Goal: Task Accomplishment & Management: Manage account settings

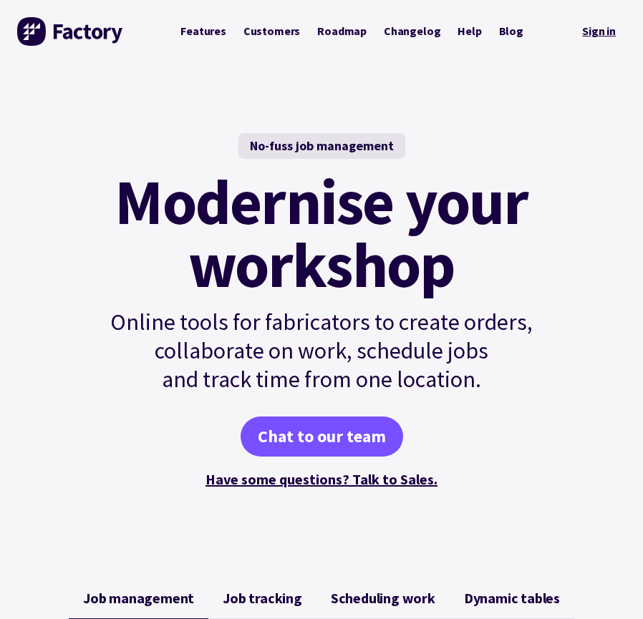
click at [592, 34] on link "Sign in" at bounding box center [599, 31] width 54 height 29
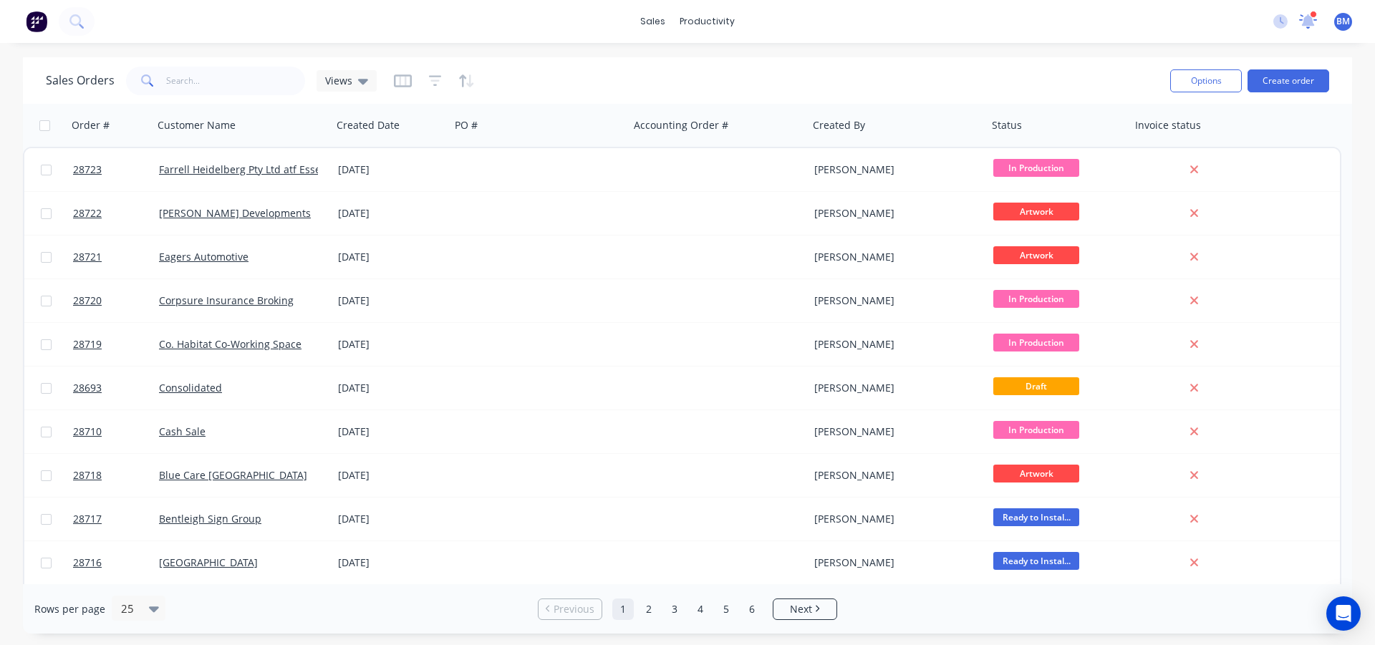
click at [1305, 24] on icon at bounding box center [1307, 20] width 14 height 14
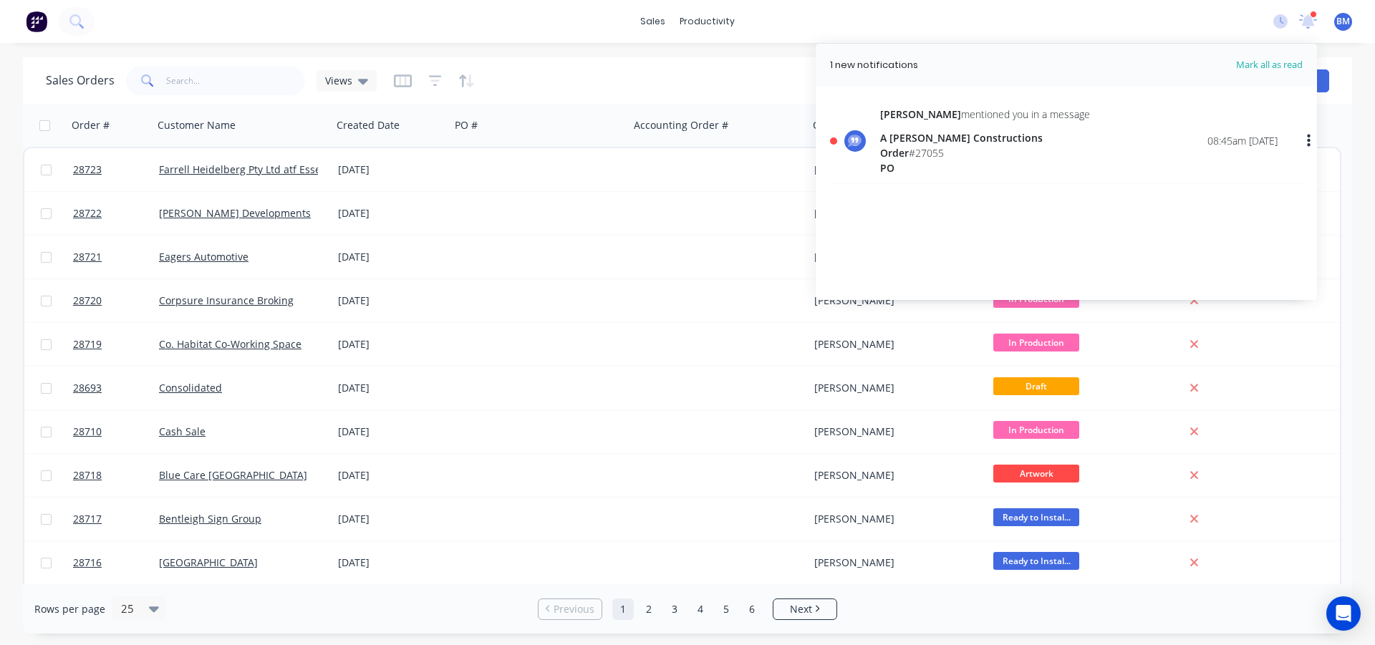
click at [915, 135] on div "A [PERSON_NAME] Constructions" at bounding box center [985, 137] width 210 height 15
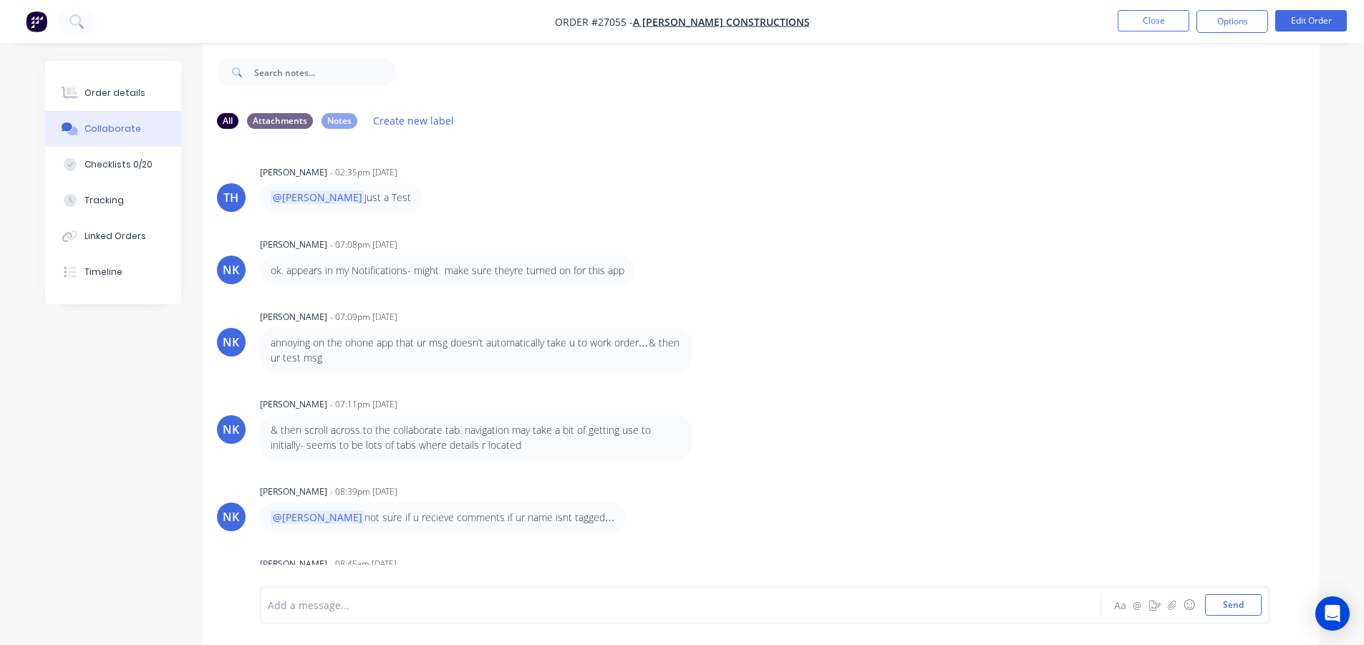
scroll to position [21, 0]
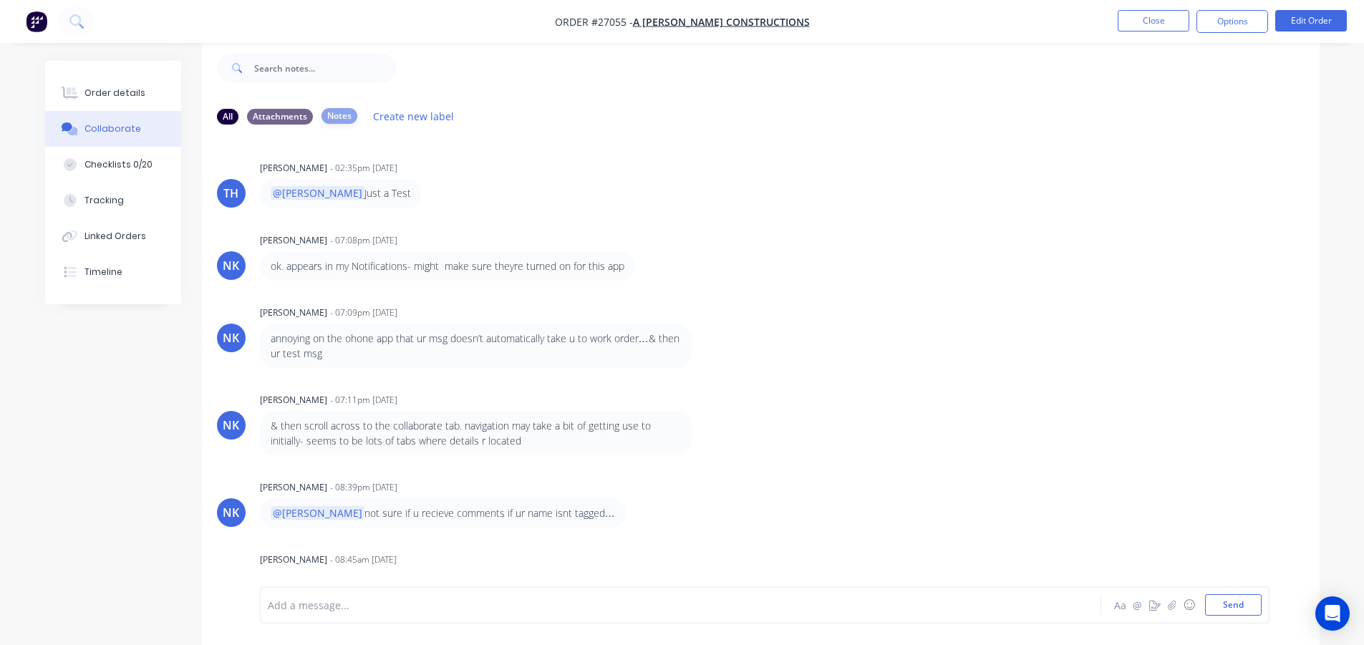
click at [338, 115] on div "Notes" at bounding box center [339, 116] width 36 height 16
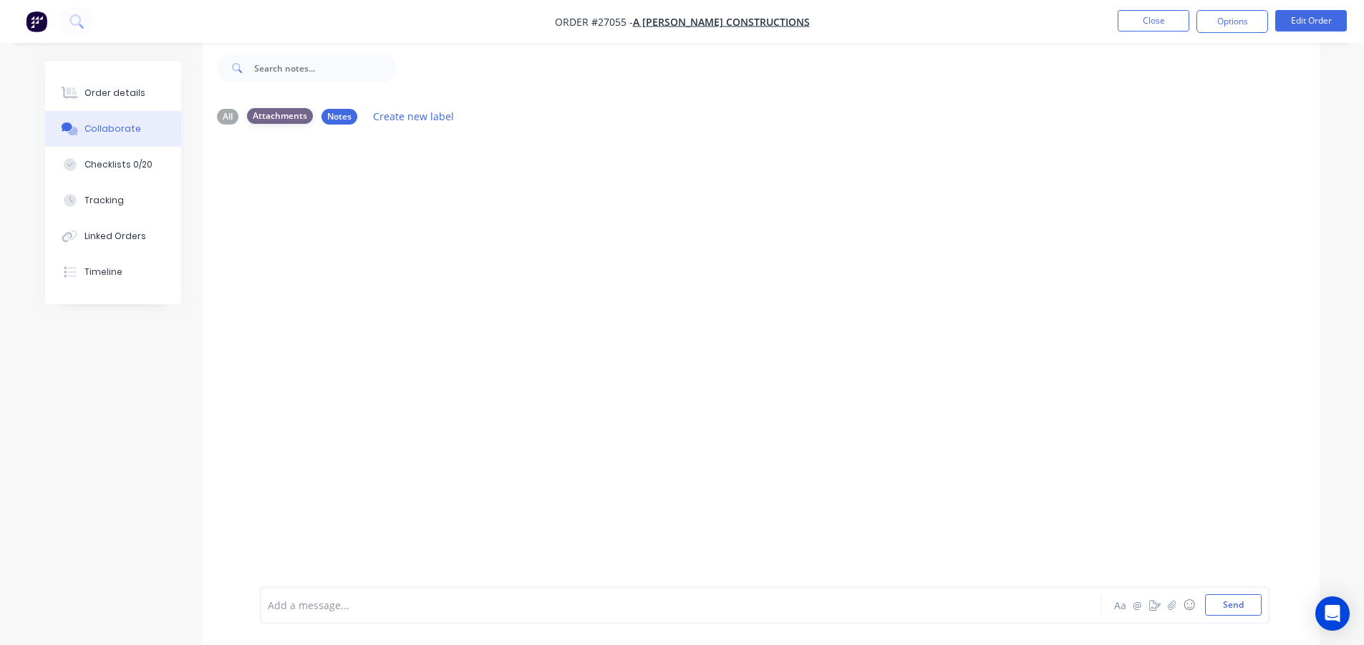
click at [281, 115] on div "Attachments" at bounding box center [280, 116] width 66 height 16
click at [93, 157] on button "Checklists 0/20" at bounding box center [113, 165] width 136 height 36
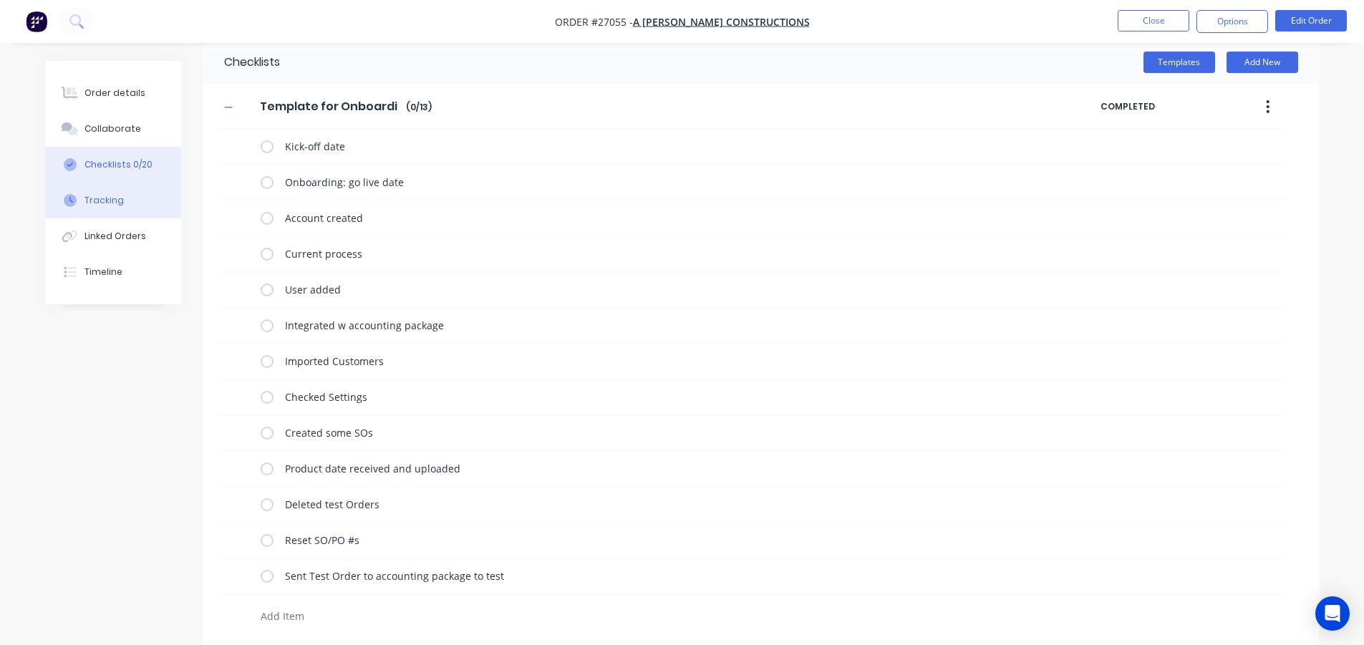
click at [100, 190] on button "Tracking" at bounding box center [113, 201] width 136 height 36
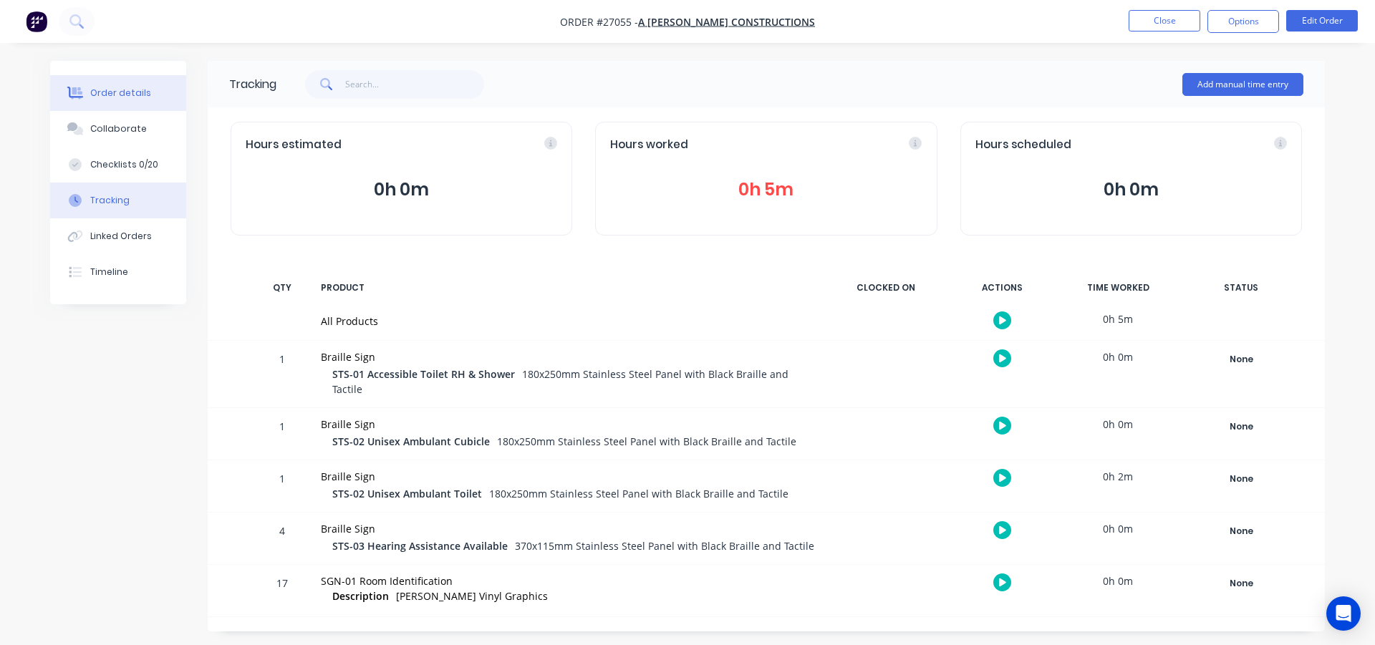
click at [110, 94] on div "Order details" at bounding box center [120, 93] width 61 height 13
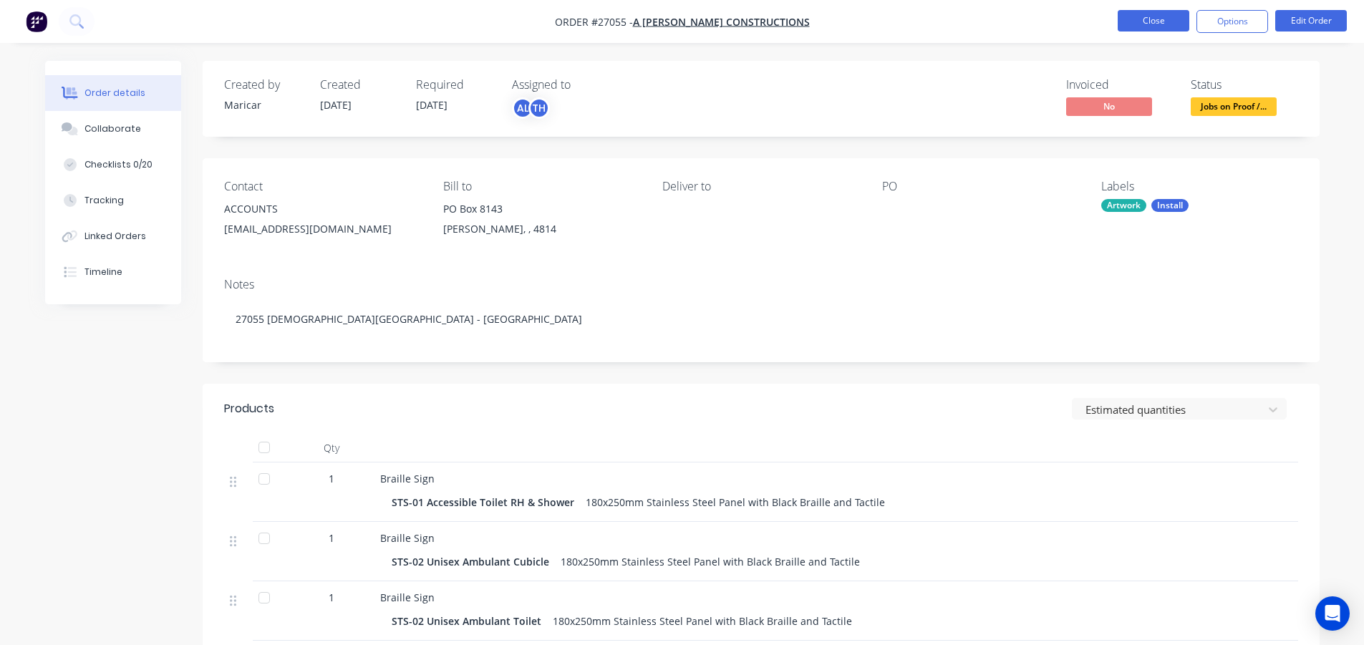
click at [1154, 16] on button "Close" at bounding box center [1154, 20] width 72 height 21
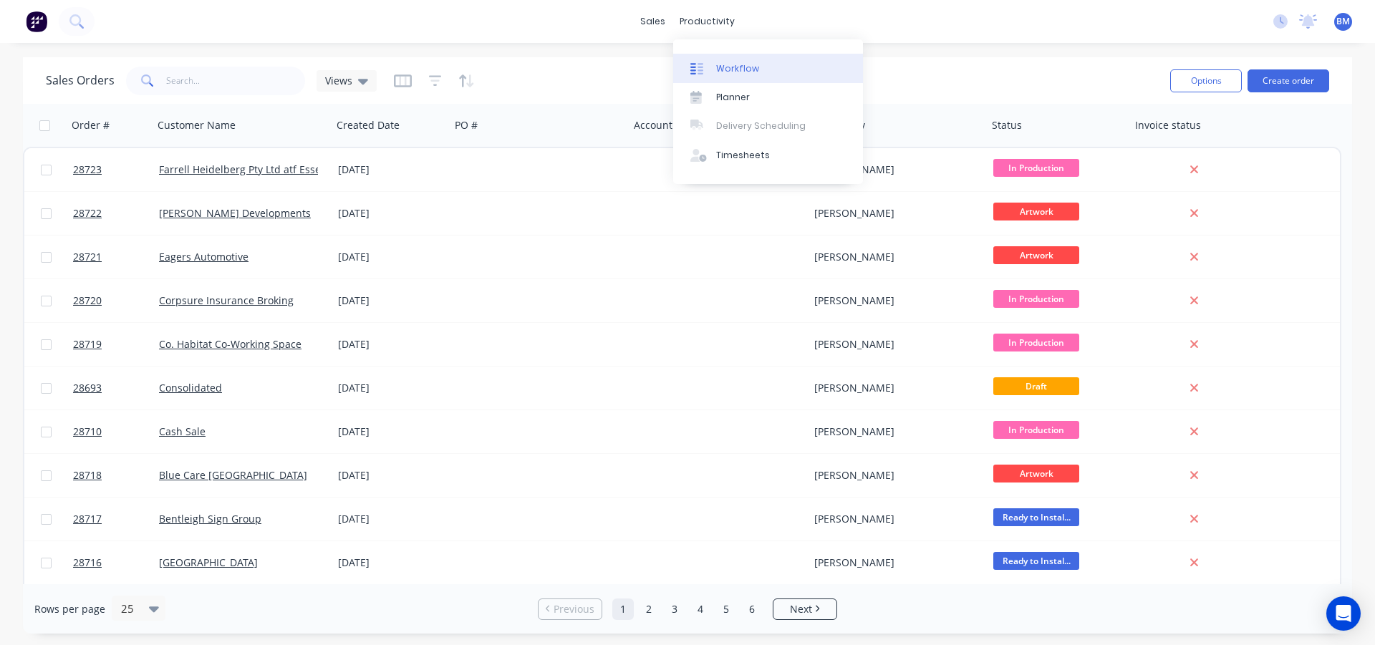
click at [742, 67] on div "Workflow" at bounding box center [737, 68] width 43 height 13
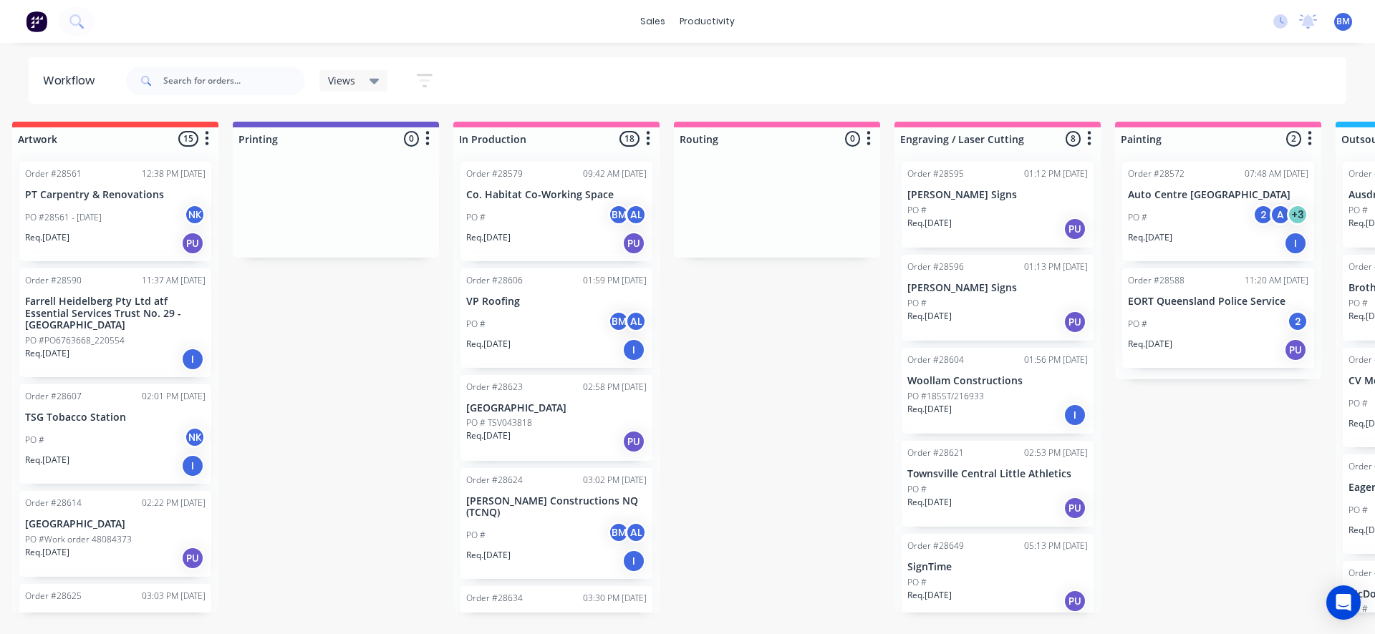
scroll to position [0, 268]
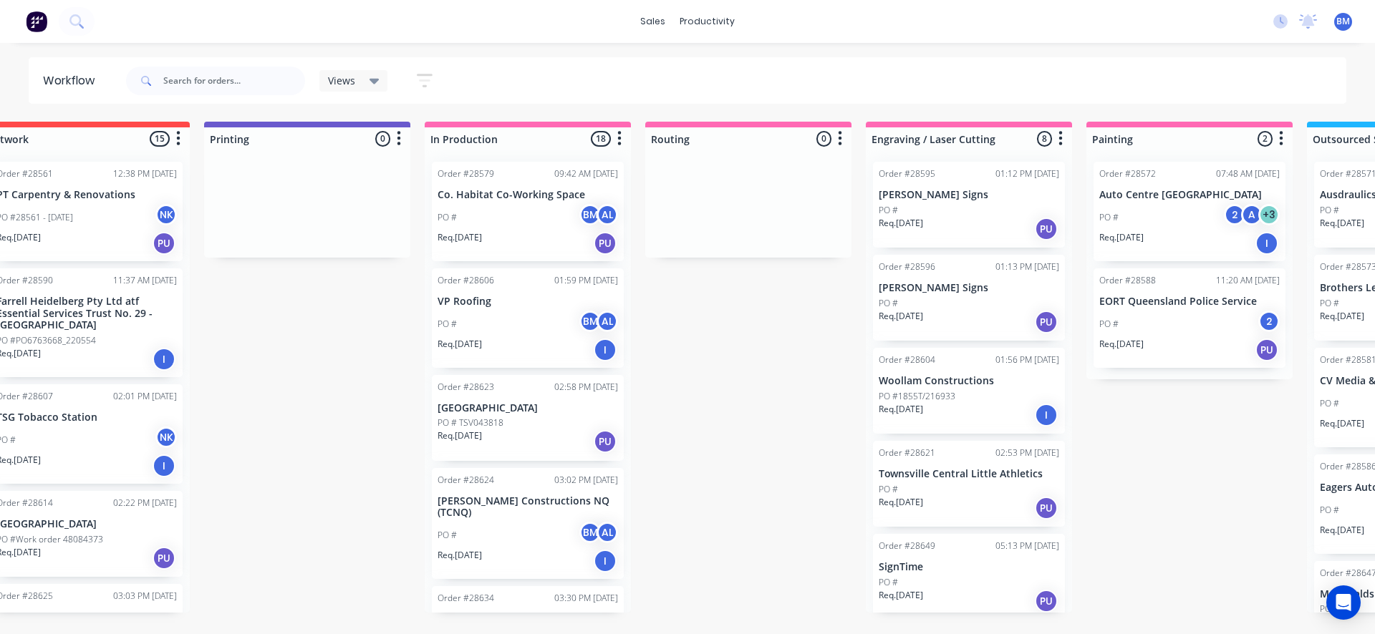
click at [918, 206] on div "PO #" at bounding box center [969, 210] width 180 height 13
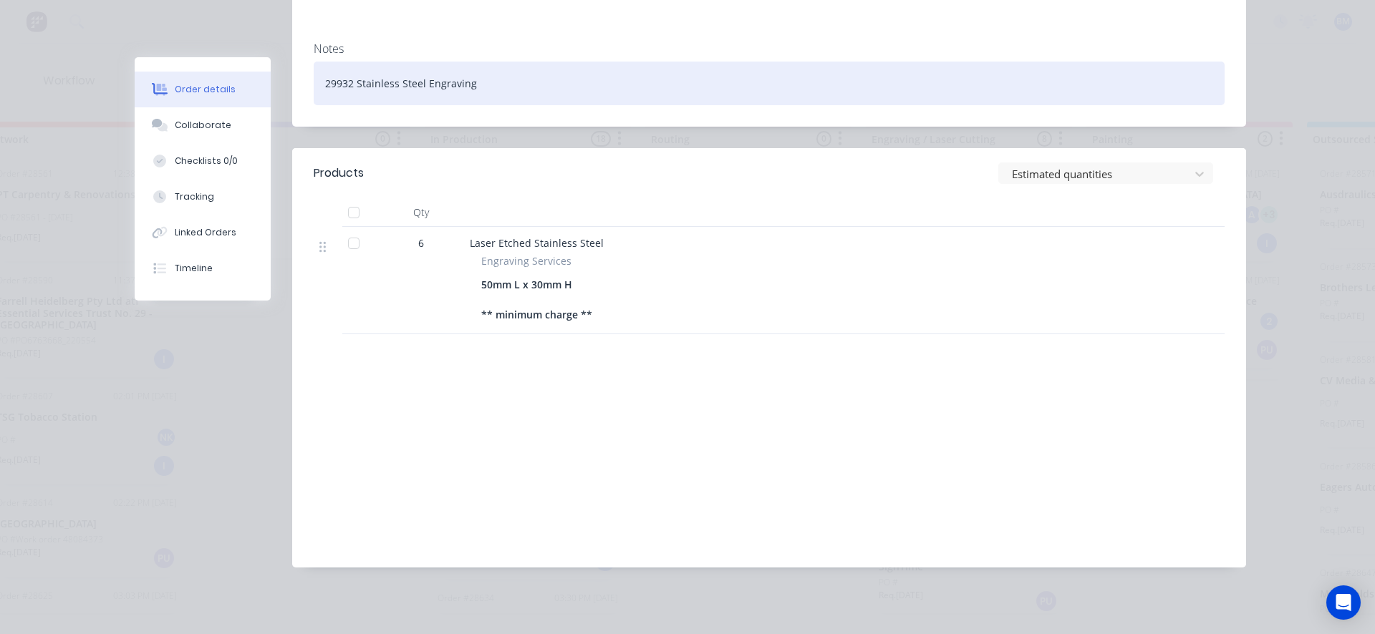
scroll to position [0, 0]
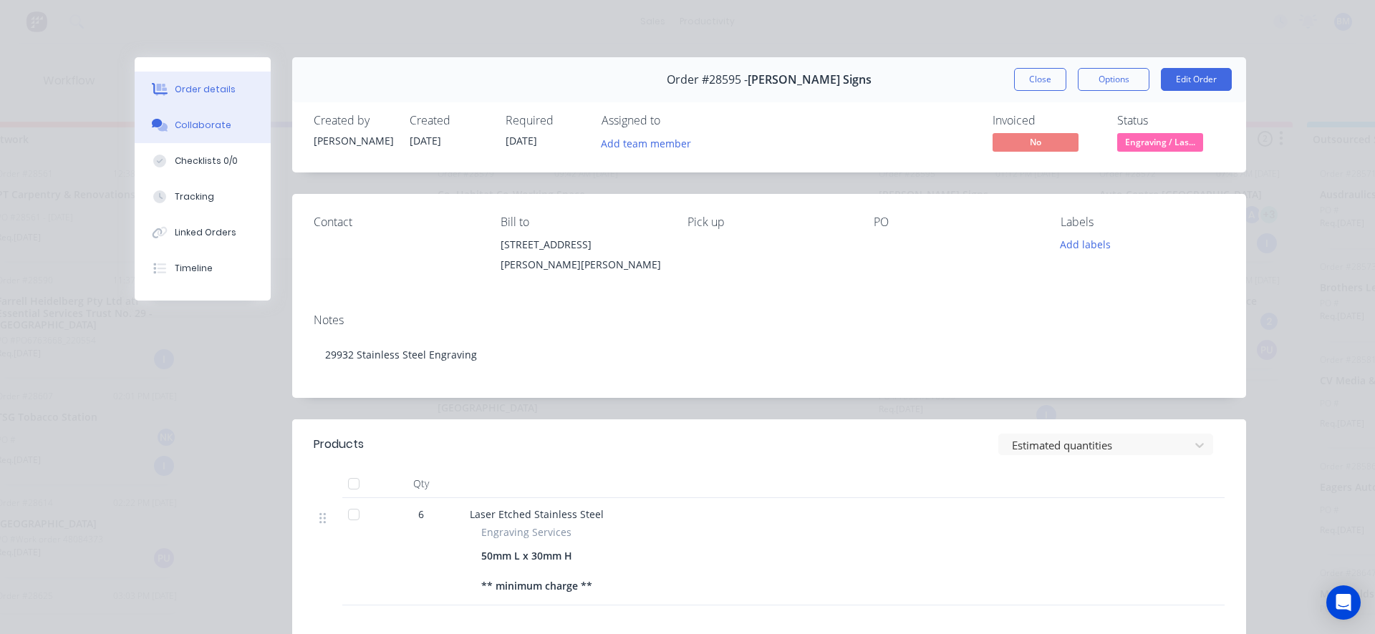
click at [200, 120] on div "Collaborate" at bounding box center [203, 125] width 57 height 13
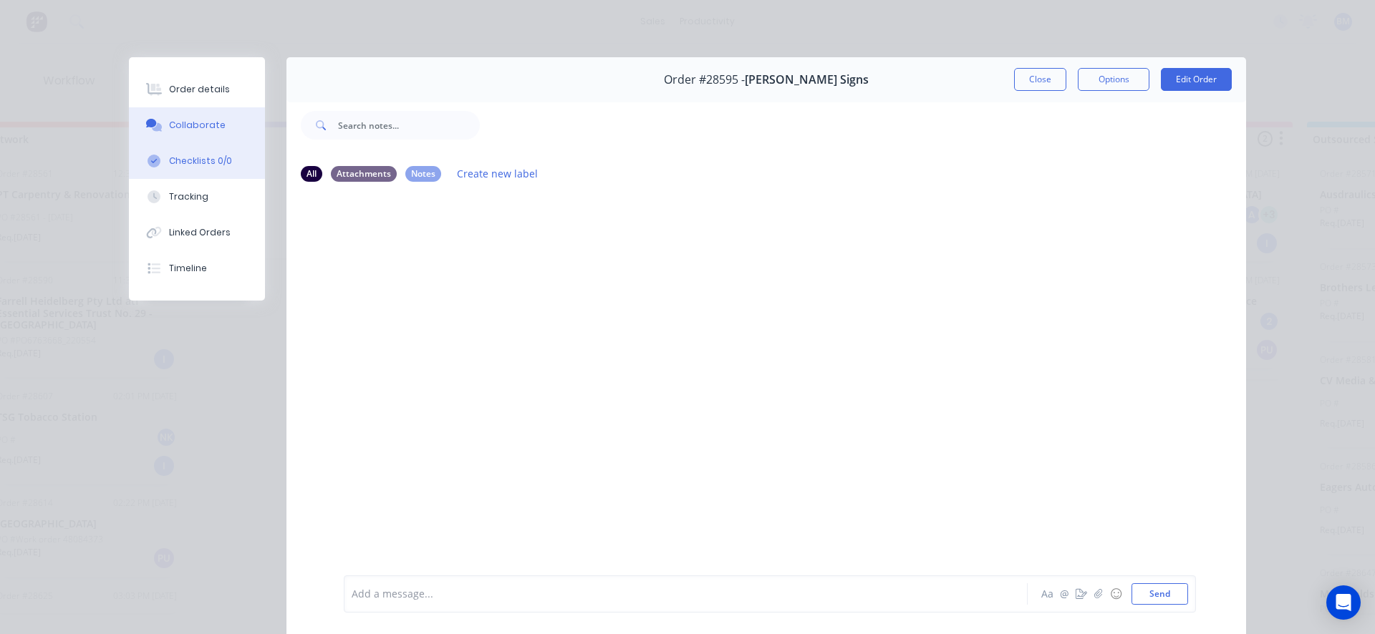
click at [199, 164] on div "Checklists 0/0" at bounding box center [200, 161] width 63 height 13
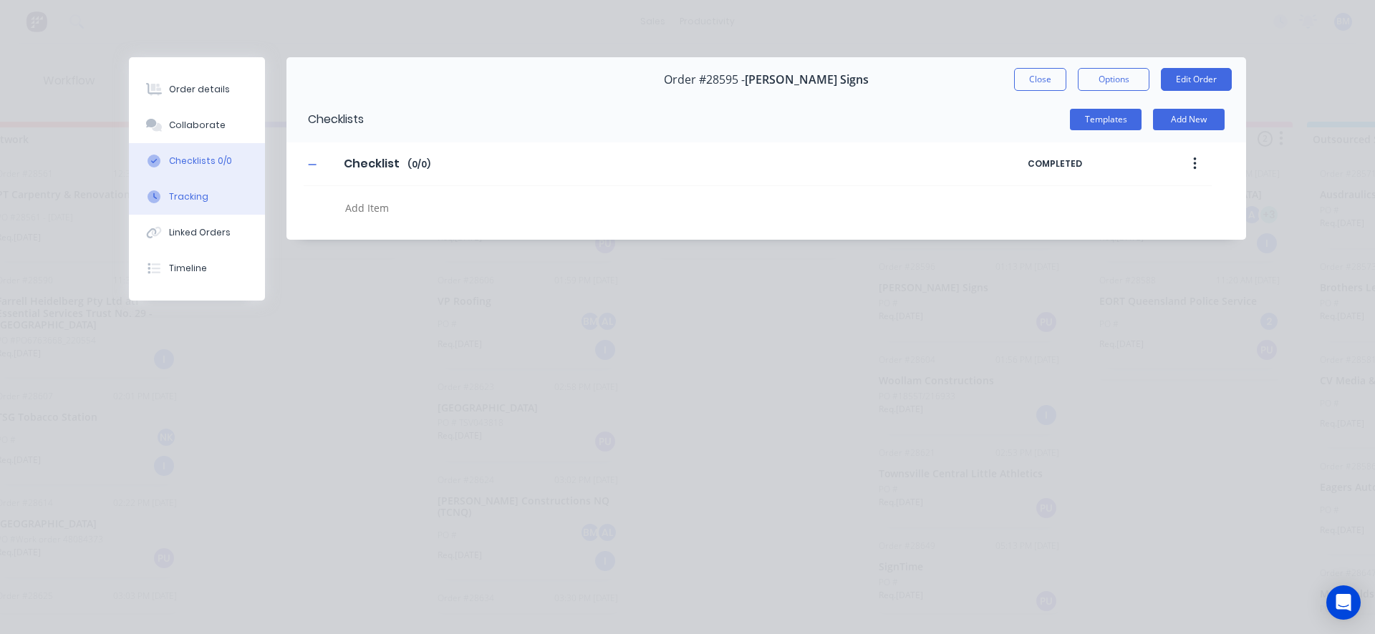
click at [184, 193] on div "Tracking" at bounding box center [188, 196] width 39 height 13
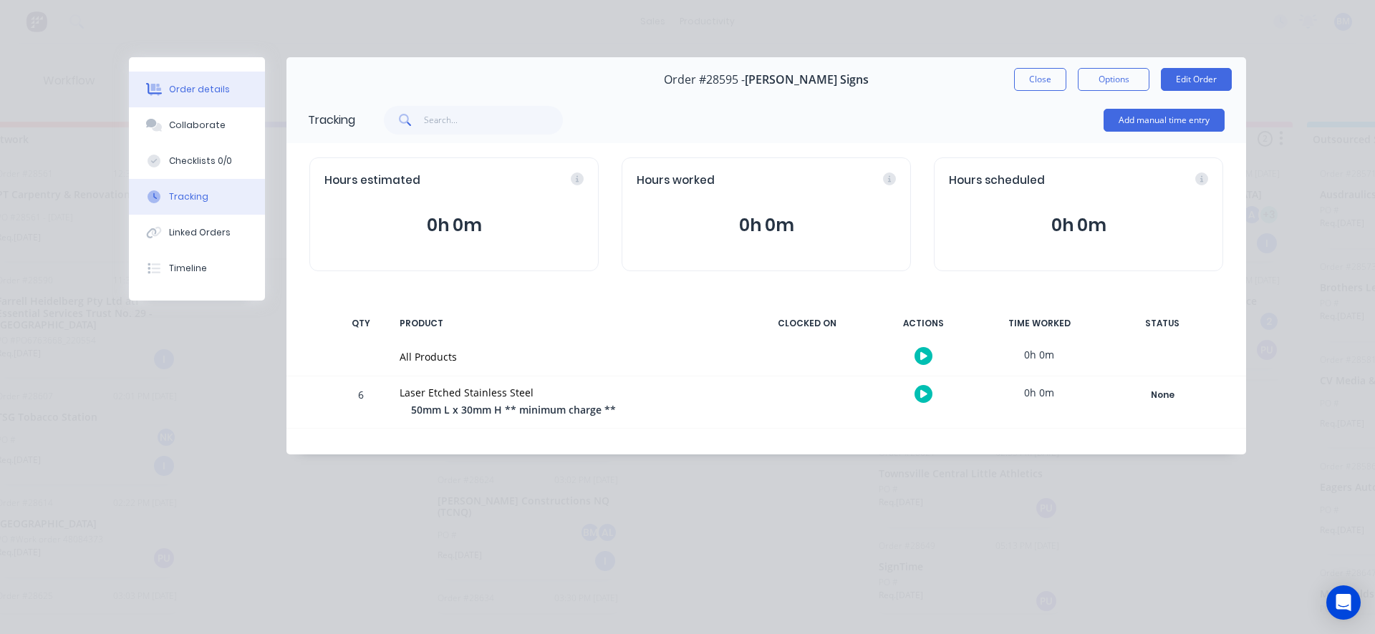
click at [183, 87] on div "Order details" at bounding box center [199, 89] width 61 height 13
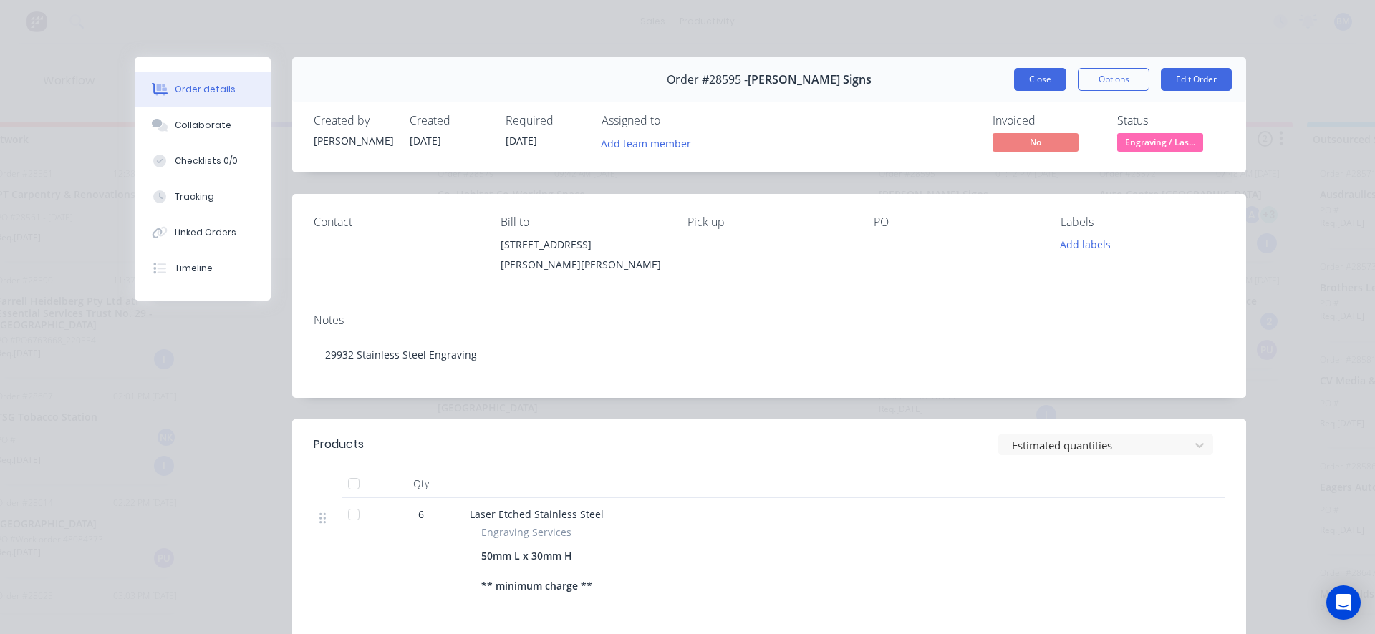
click at [1044, 83] on button "Close" at bounding box center [1040, 79] width 52 height 23
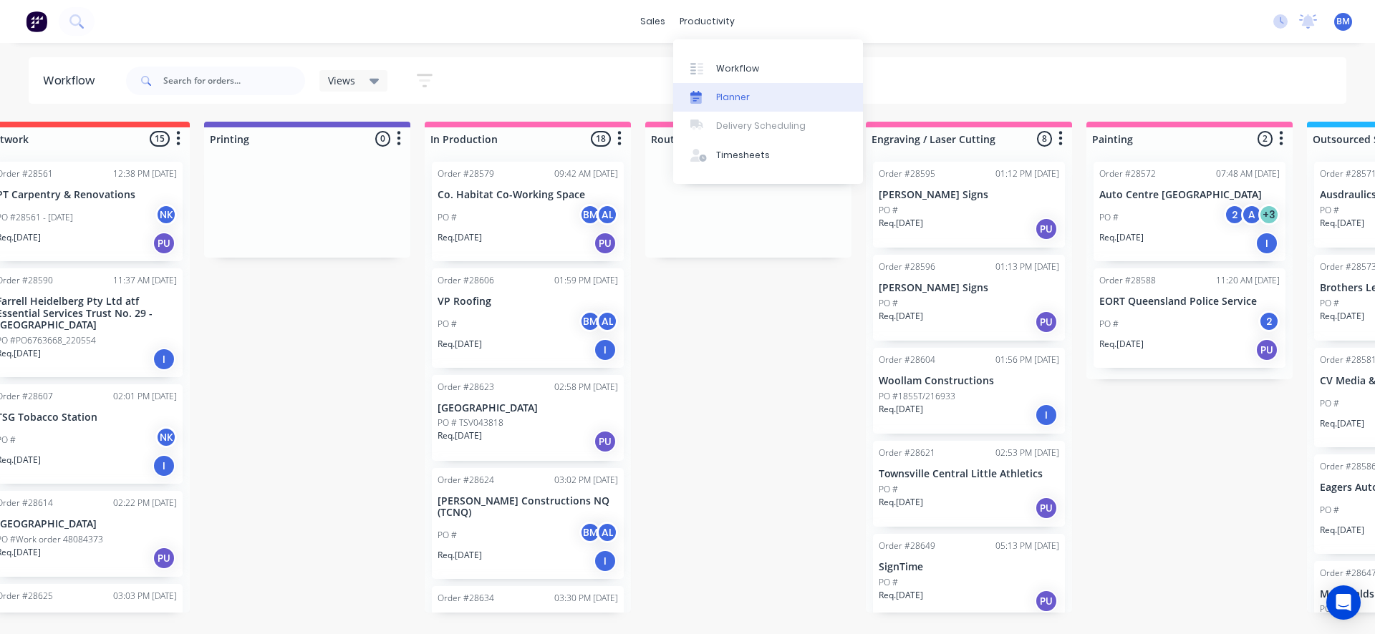
click at [725, 106] on link "Planner" at bounding box center [768, 97] width 190 height 29
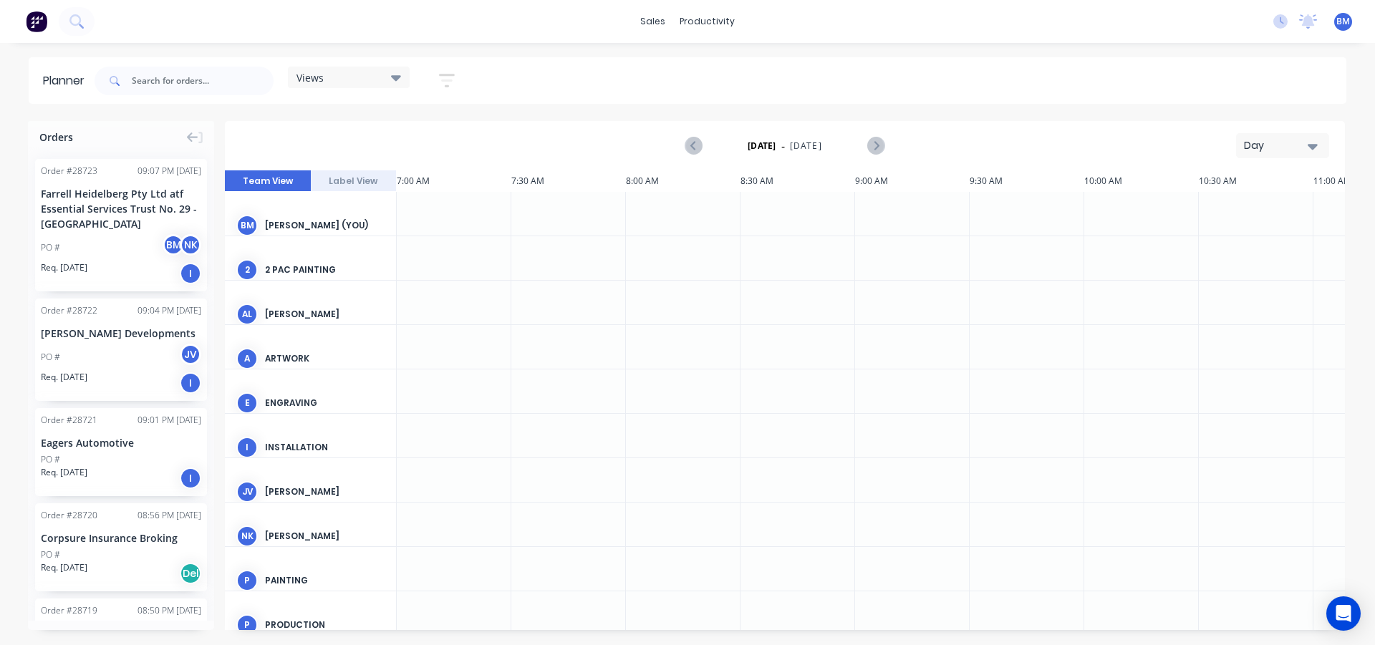
scroll to position [0, 459]
click at [1249, 143] on div "Day" at bounding box center [1277, 145] width 66 height 15
click at [1229, 209] on div "Week" at bounding box center [1257, 212] width 142 height 29
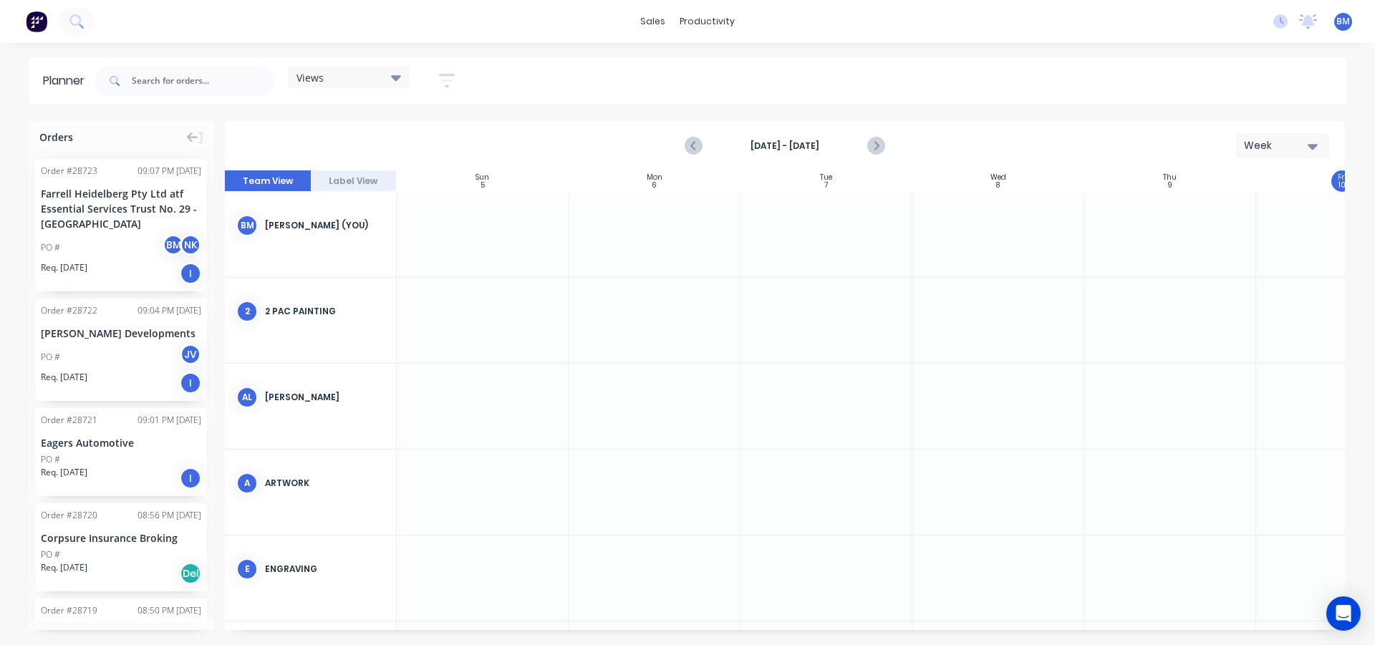
scroll to position [0, 1]
click at [347, 176] on button "Label View" at bounding box center [354, 180] width 86 height 21
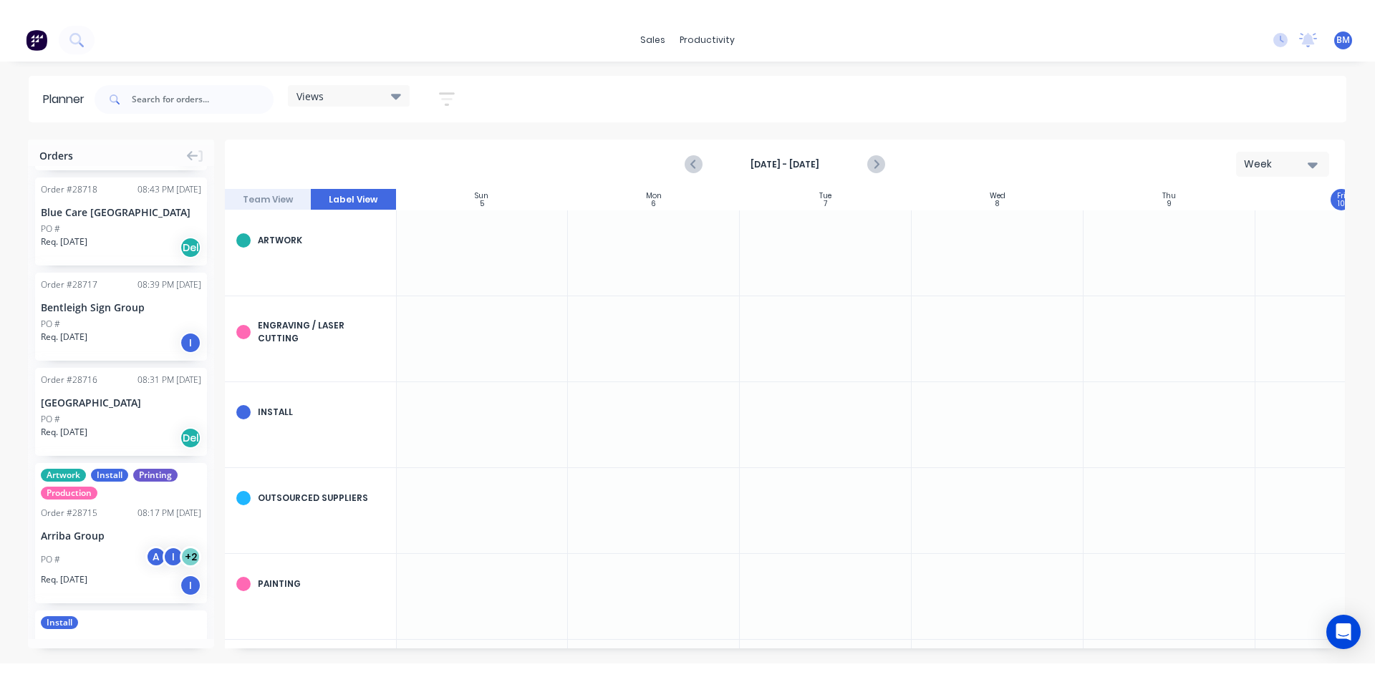
scroll to position [0, 0]
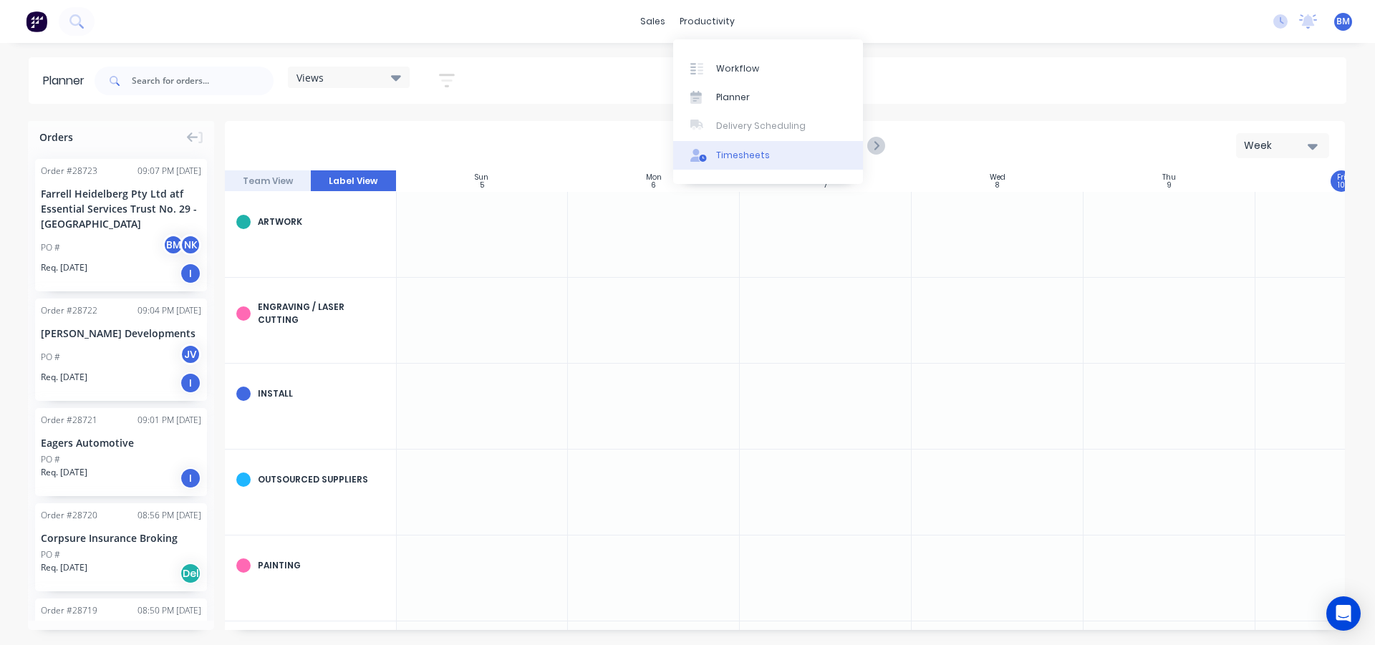
click at [736, 155] on div "Timesheets" at bounding box center [743, 155] width 54 height 13
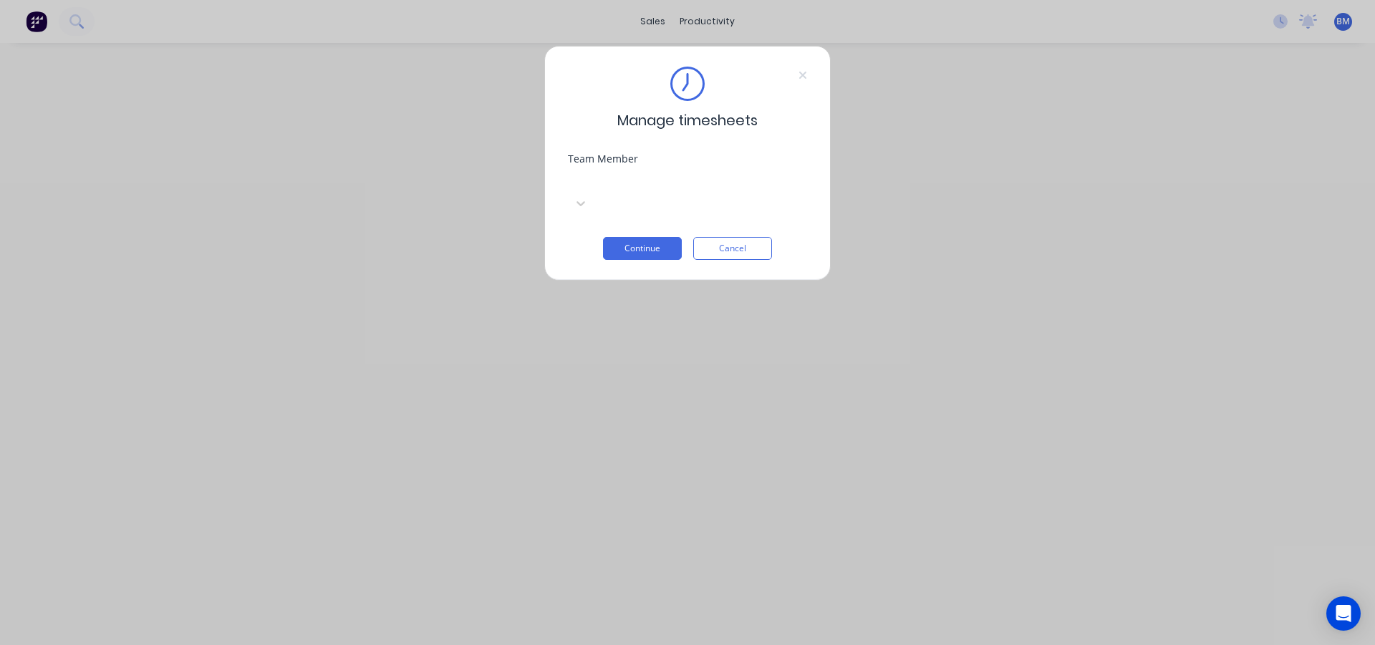
click at [639, 183] on div at bounding box center [675, 180] width 206 height 18
click at [645, 237] on button "Continue" at bounding box center [642, 248] width 79 height 23
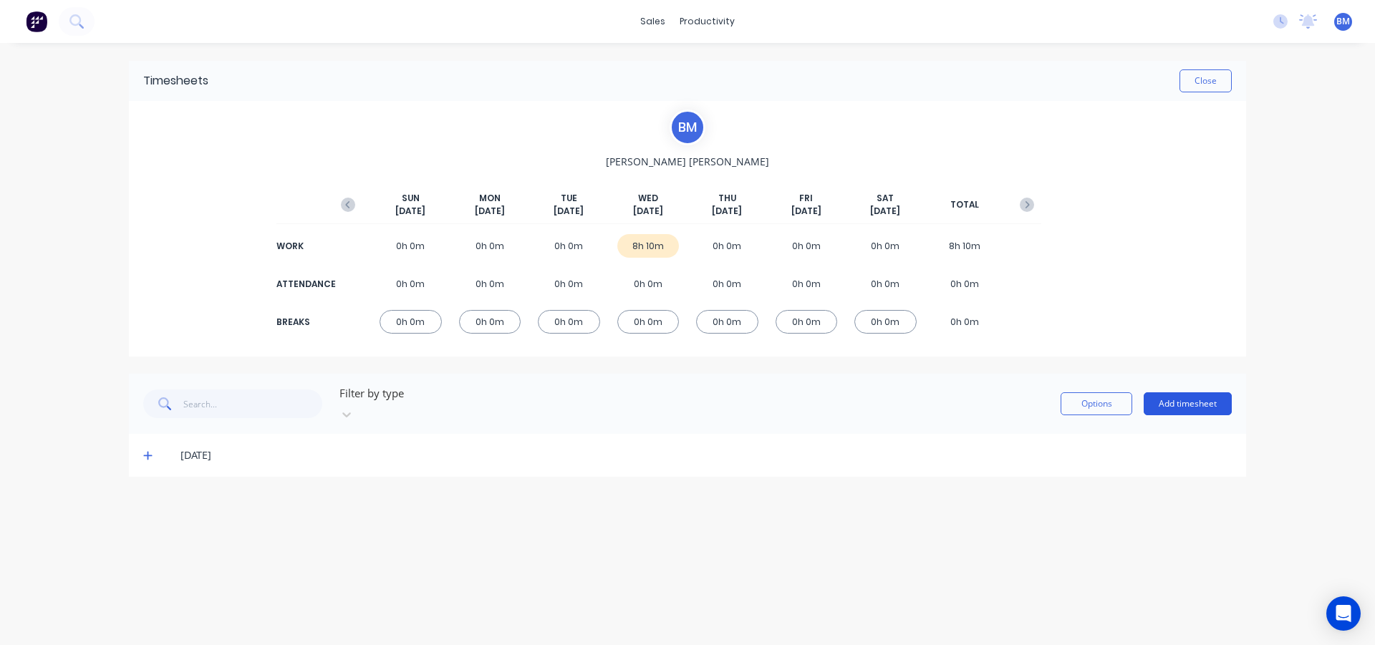
click at [1186, 392] on button "Add timesheet" at bounding box center [1187, 403] width 88 height 23
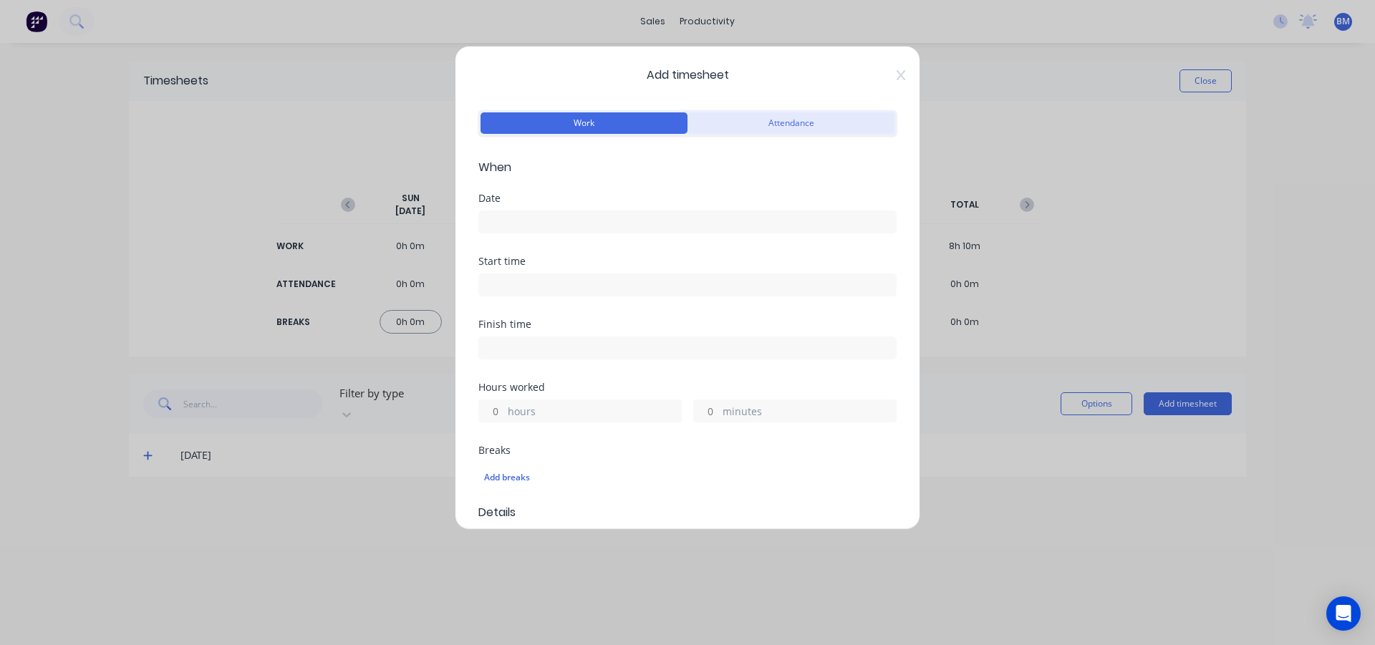
click at [775, 119] on button "Attendance" at bounding box center [790, 122] width 207 height 21
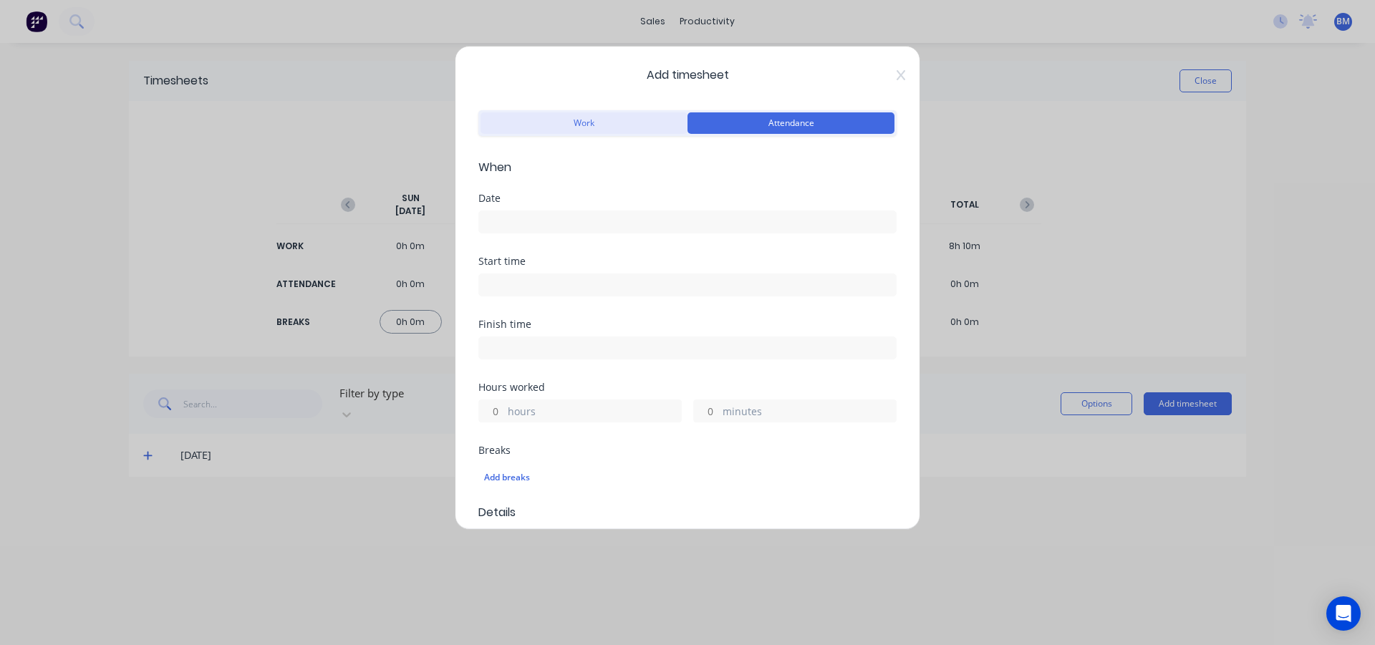
click at [591, 123] on button "Work" at bounding box center [583, 122] width 207 height 21
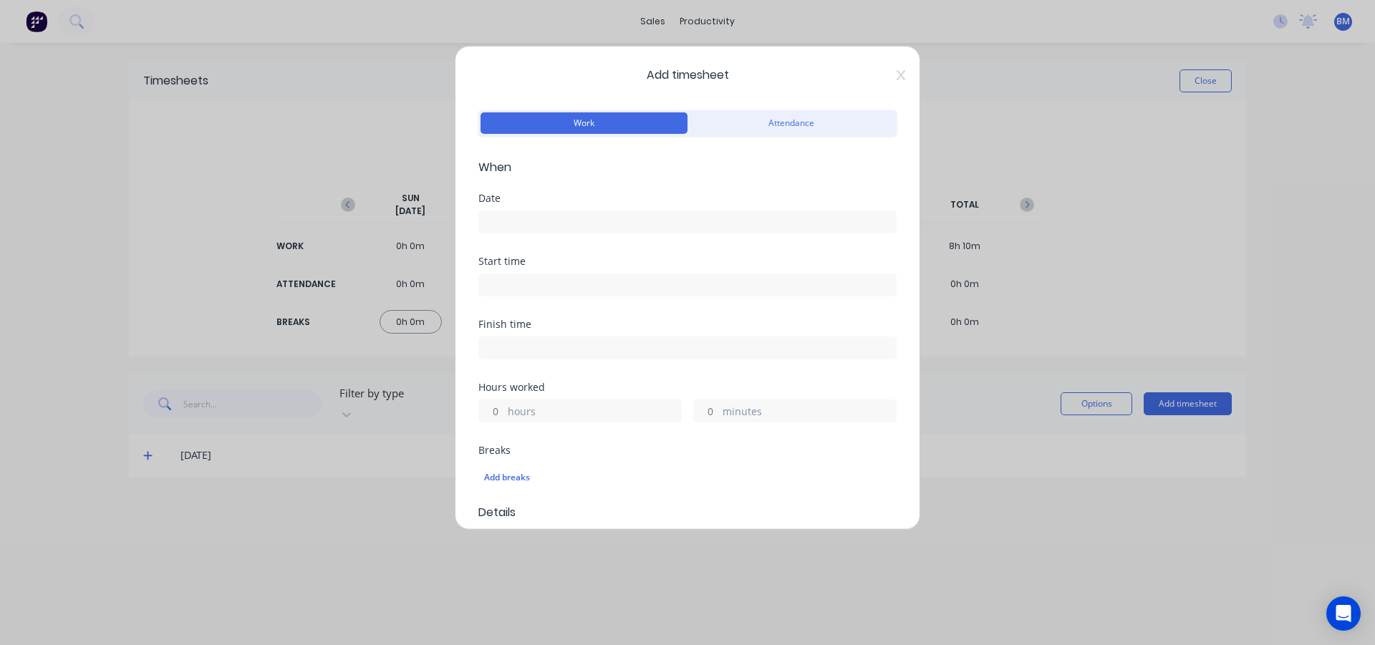
click at [491, 233] on label at bounding box center [687, 222] width 418 height 23
click at [491, 233] on input at bounding box center [687, 221] width 417 height 21
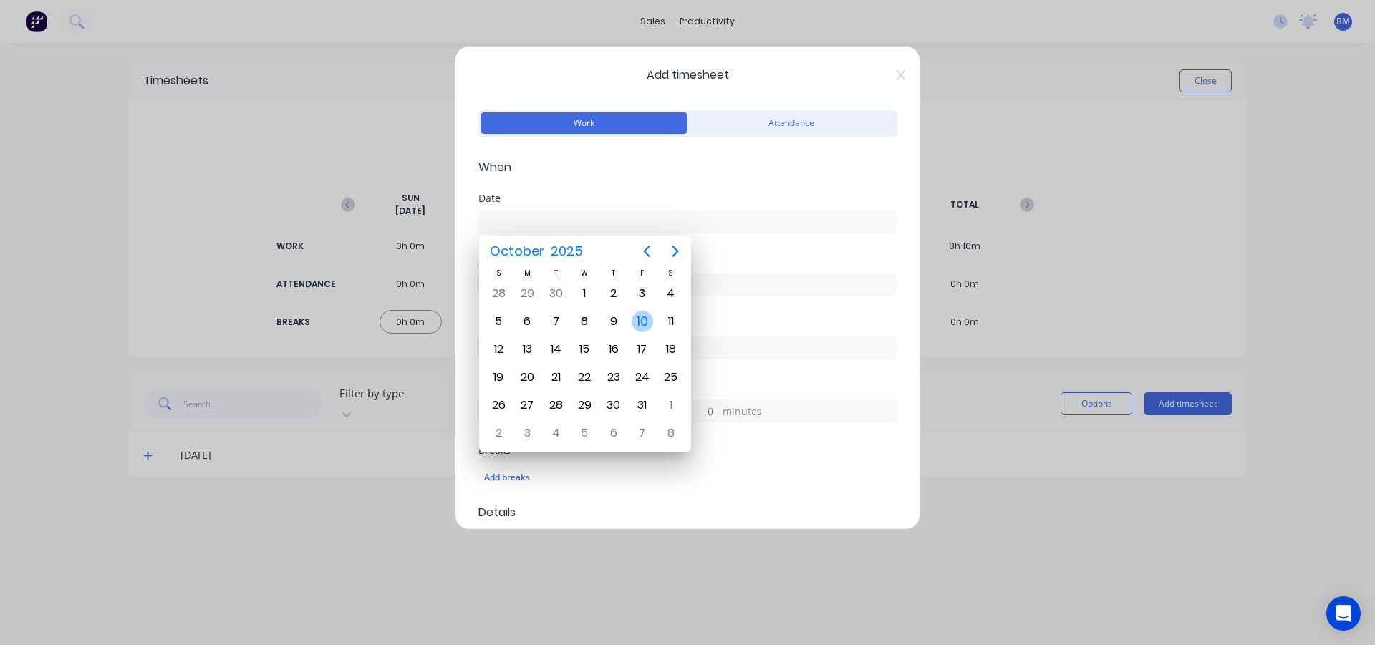
click at [639, 320] on div "10" at bounding box center [642, 321] width 21 height 21
type input "[DATE]"
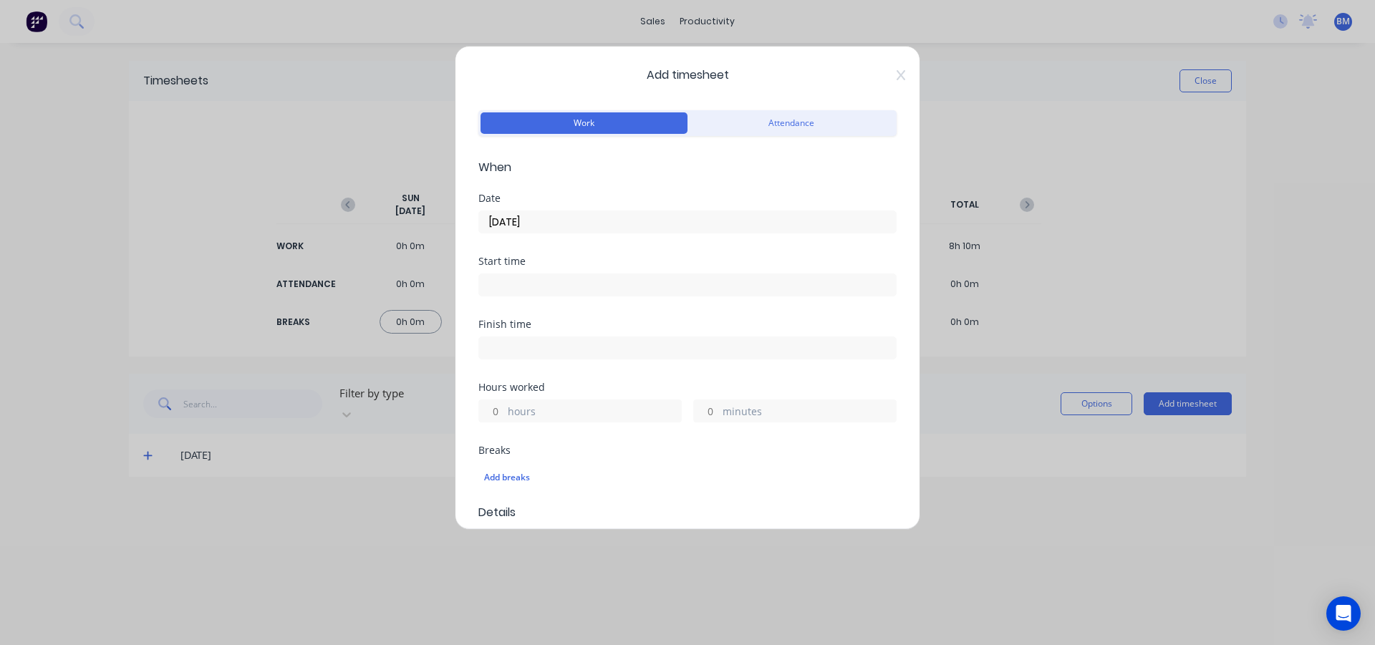
click at [540, 293] on input at bounding box center [687, 284] width 417 height 21
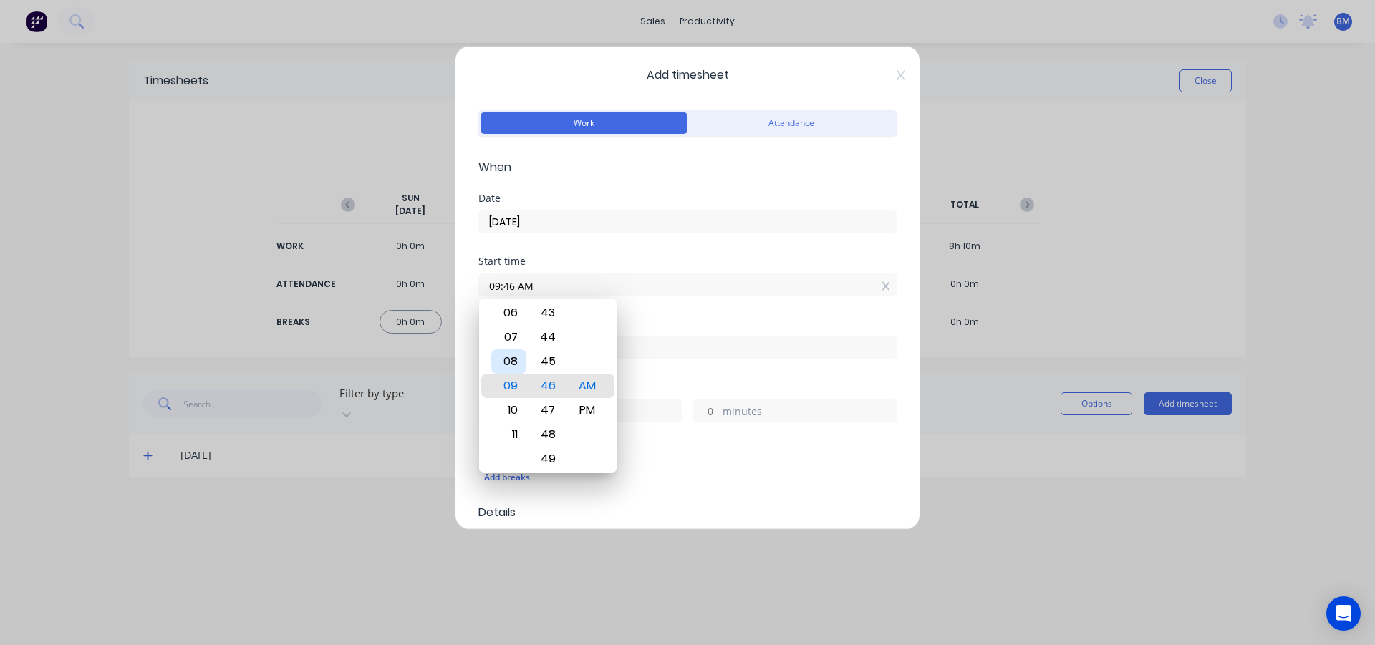
click at [511, 362] on div "08" at bounding box center [508, 361] width 35 height 24
click at [548, 342] on div "00" at bounding box center [548, 337] width 35 height 24
type input "08:00 AM"
click at [589, 387] on div "AM" at bounding box center [587, 386] width 35 height 24
click at [692, 316] on div "Start time 08:00 AM" at bounding box center [687, 287] width 418 height 63
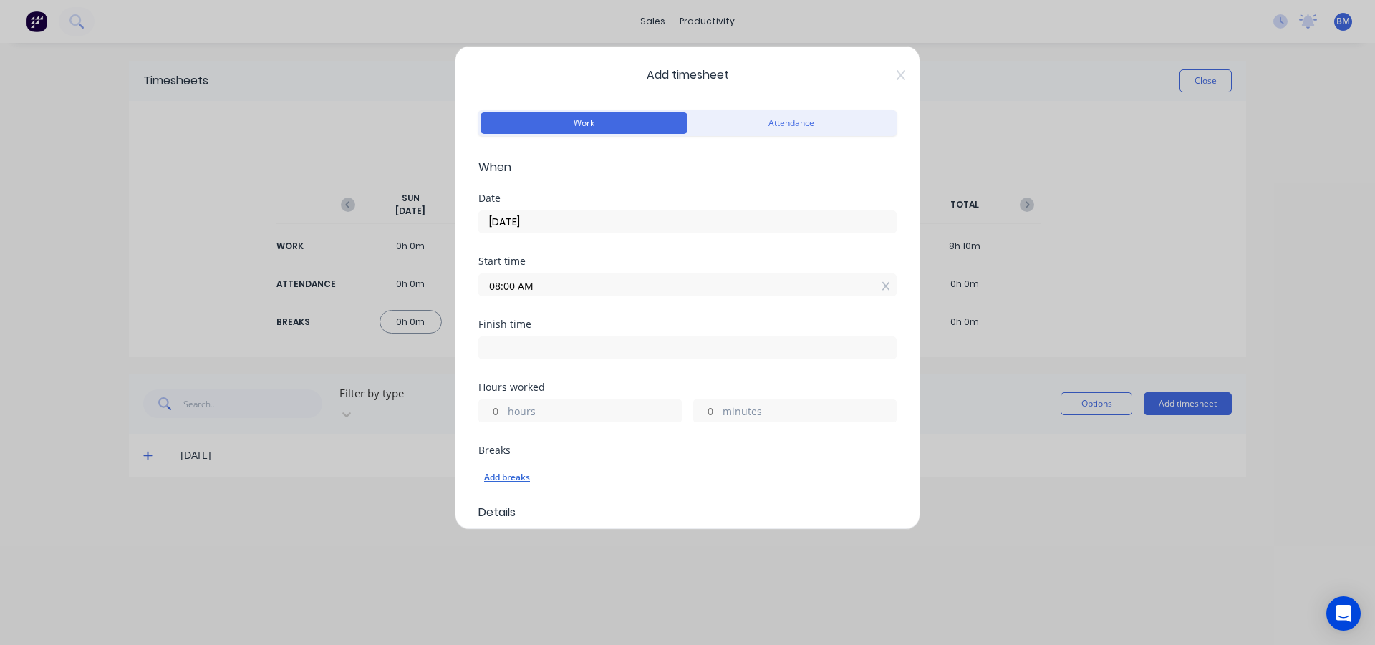
click at [526, 477] on div "Add breaks" at bounding box center [687, 477] width 407 height 19
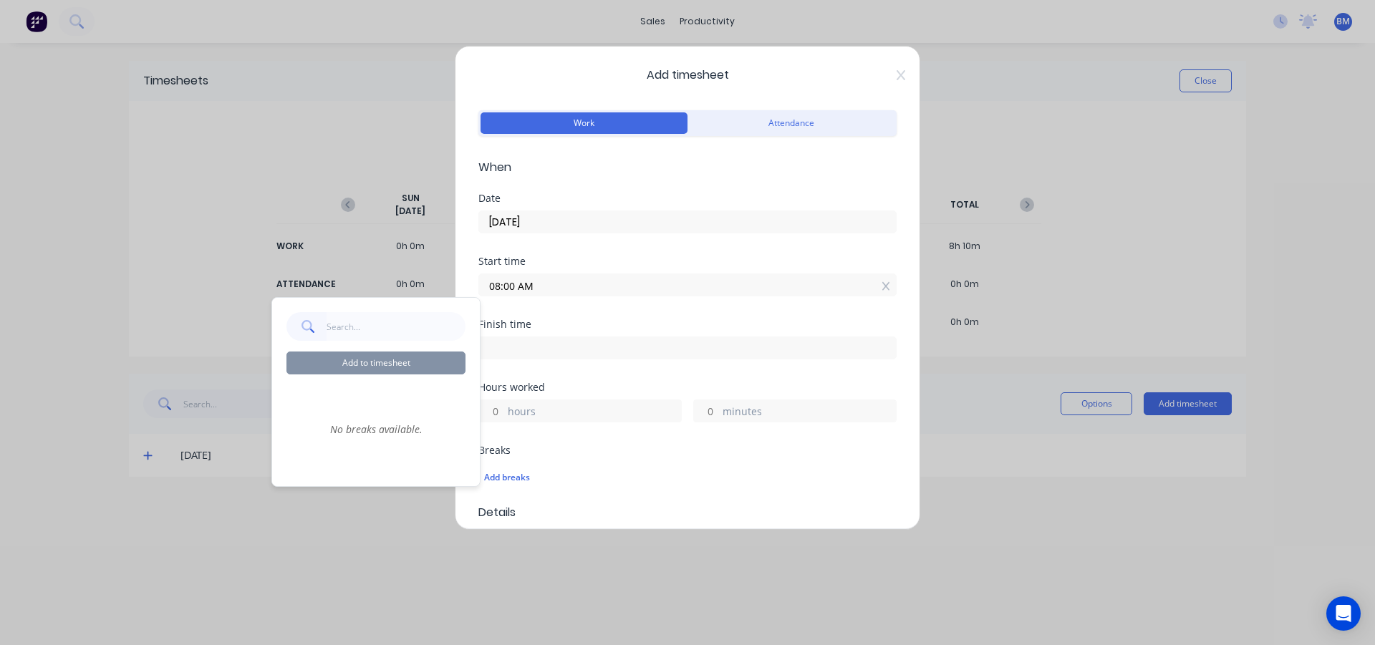
click at [377, 327] on input "text" at bounding box center [396, 326] width 140 height 29
type input "0"
type input "3"
type input "30 MINUTES"
click at [401, 320] on input "30 MINUTES" at bounding box center [396, 326] width 140 height 29
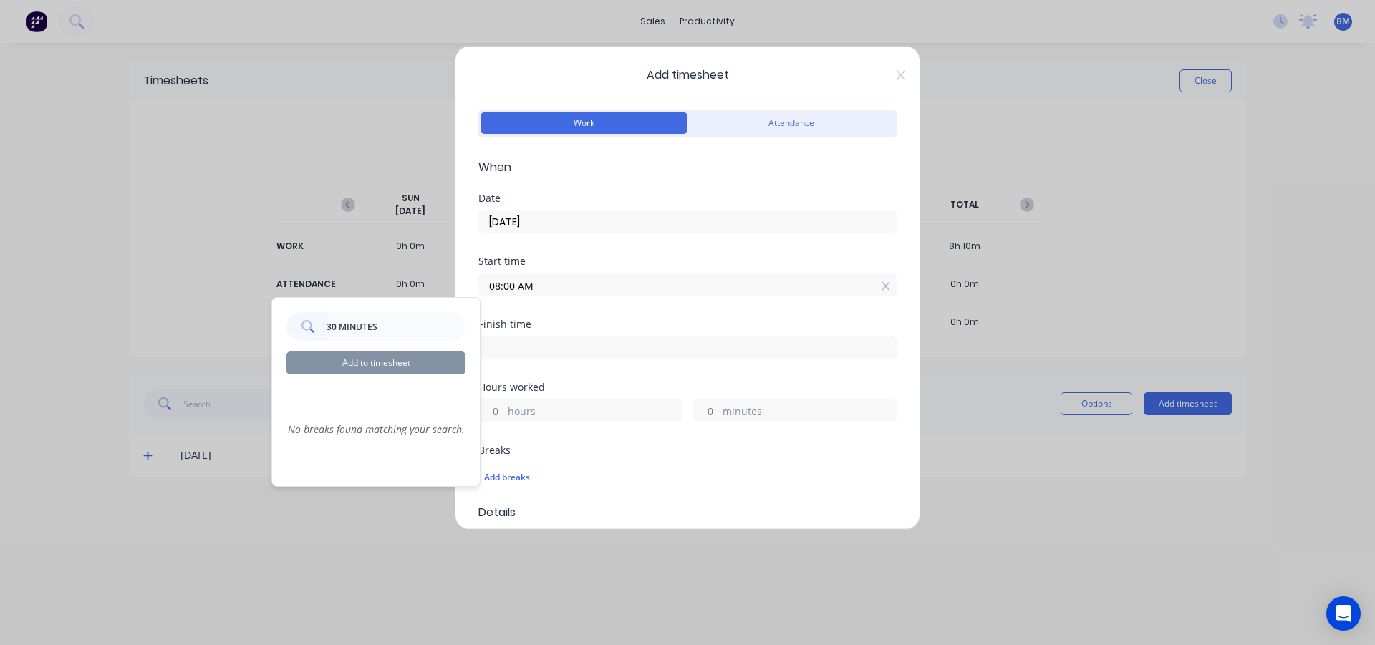
drag, startPoint x: 401, startPoint y: 320, endPoint x: 316, endPoint y: 326, distance: 85.4
click at [316, 326] on div "30 MINUTES" at bounding box center [375, 326] width 179 height 29
type input "B"
type input "1"
type input "6"
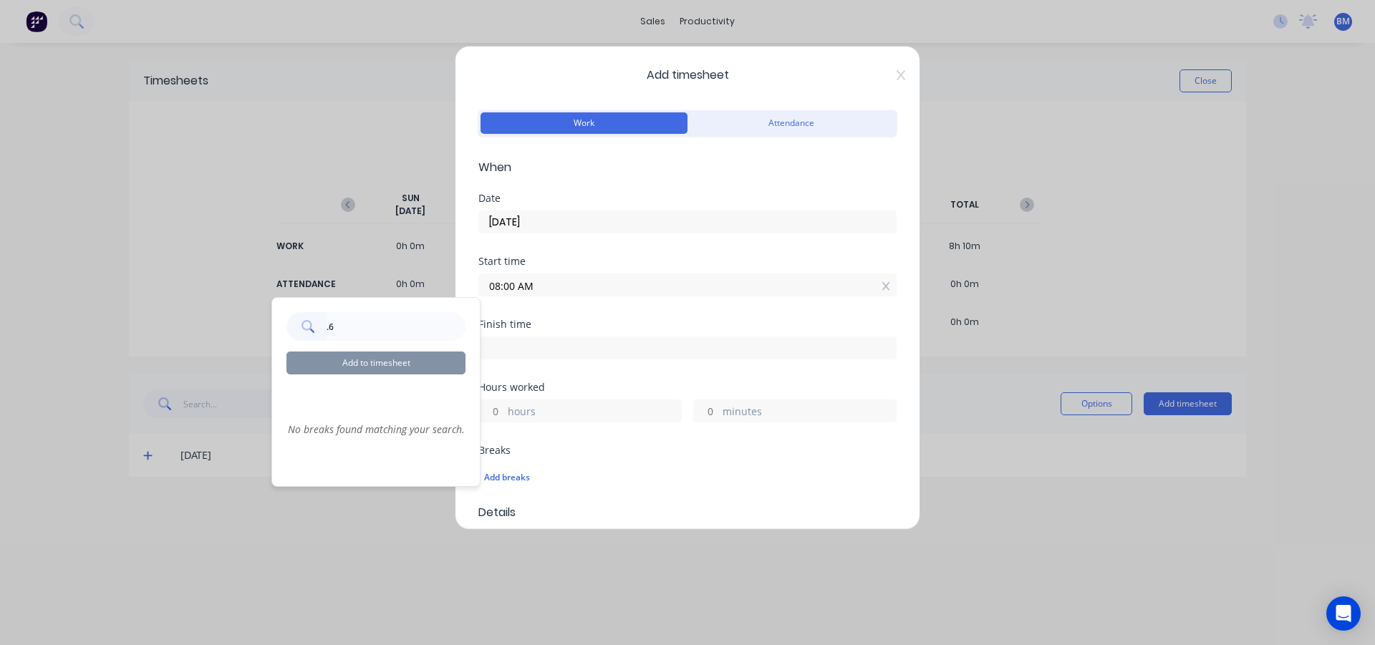
type input "."
type input "1"
click at [896, 79] on icon at bounding box center [900, 75] width 9 height 10
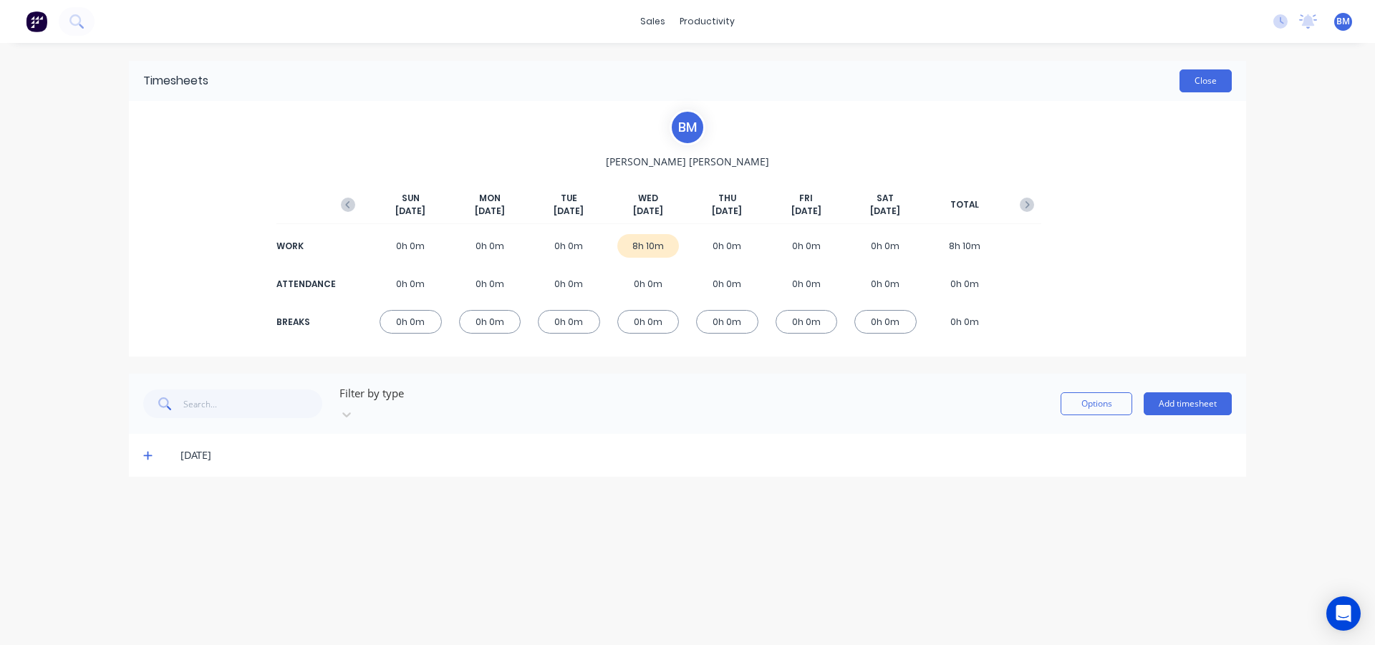
click at [1216, 84] on button "Close" at bounding box center [1205, 80] width 52 height 23
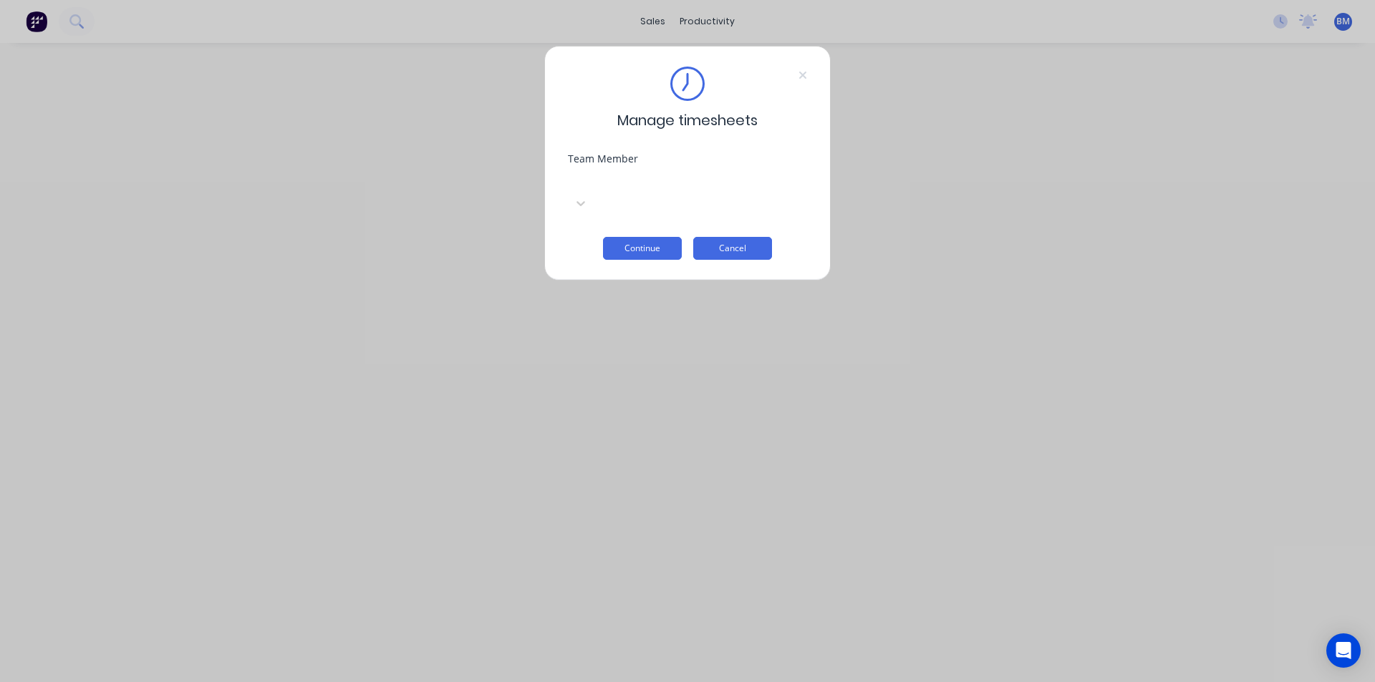
click at [736, 237] on button "Cancel" at bounding box center [732, 248] width 79 height 23
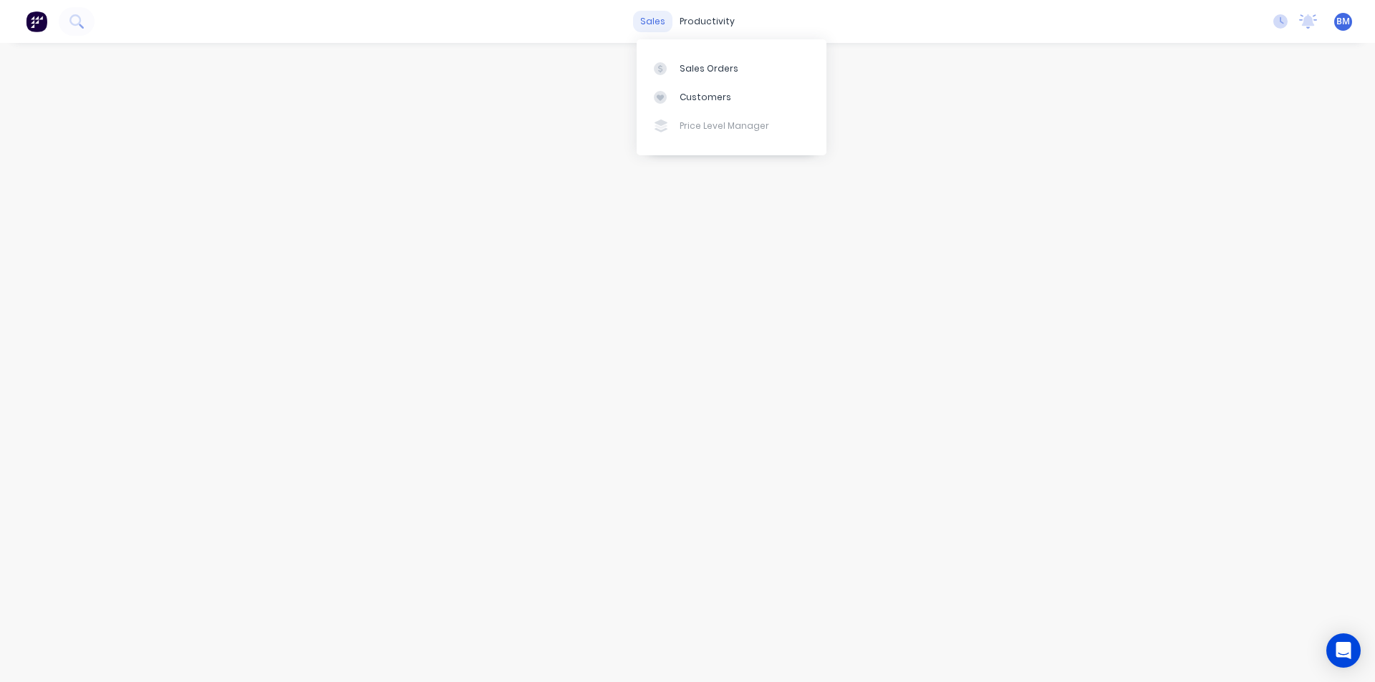
click at [660, 23] on div "sales" at bounding box center [652, 21] width 39 height 21
click at [688, 71] on div "Sales Orders" at bounding box center [708, 68] width 59 height 13
